Goal: Task Accomplishment & Management: Manage account settings

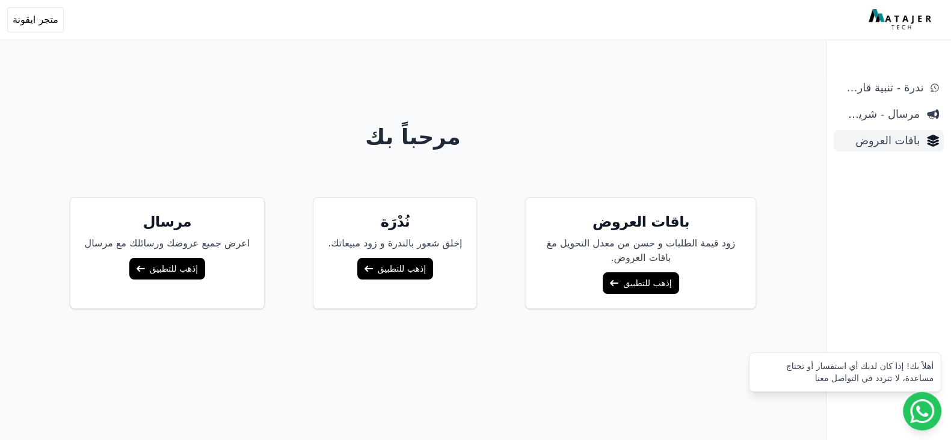
click at [881, 134] on span "باقات العروض" at bounding box center [878, 140] width 81 height 17
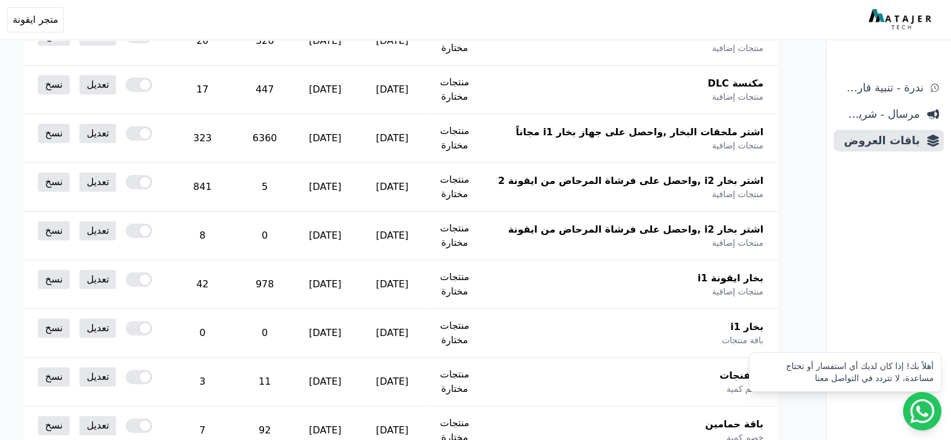
scroll to position [376, 0]
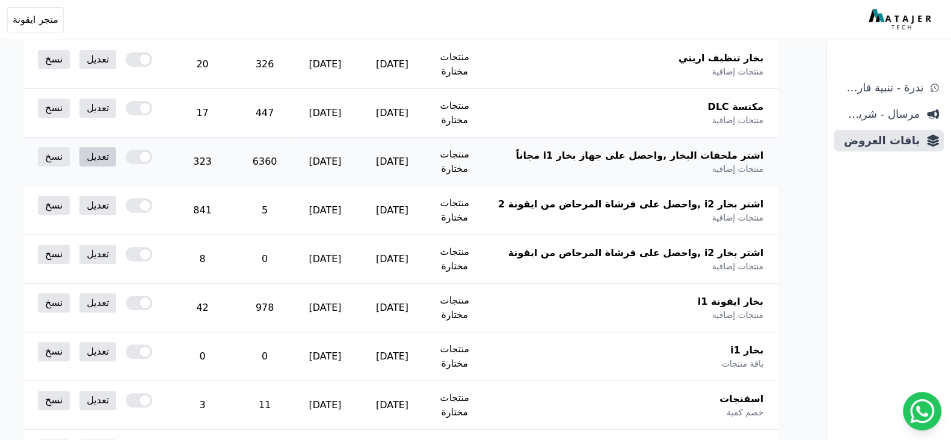
click at [116, 161] on link "تعديل" at bounding box center [97, 156] width 37 height 19
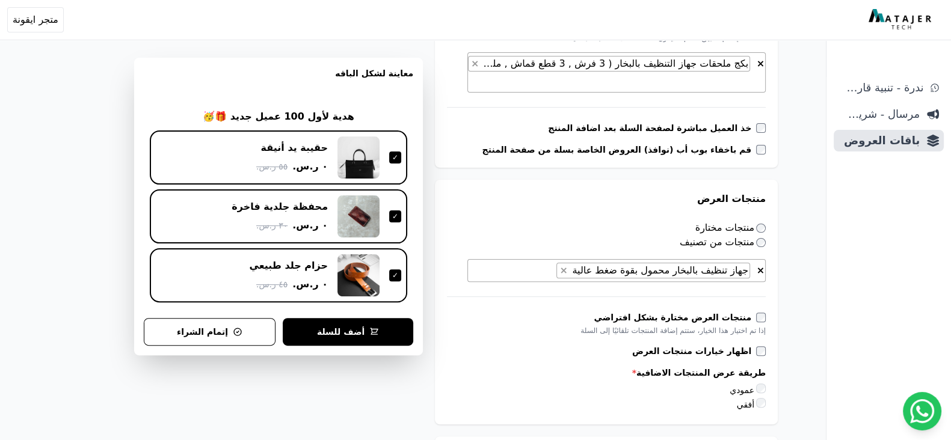
scroll to position [419, 0]
